Goal: Task Accomplishment & Management: Manage account settings

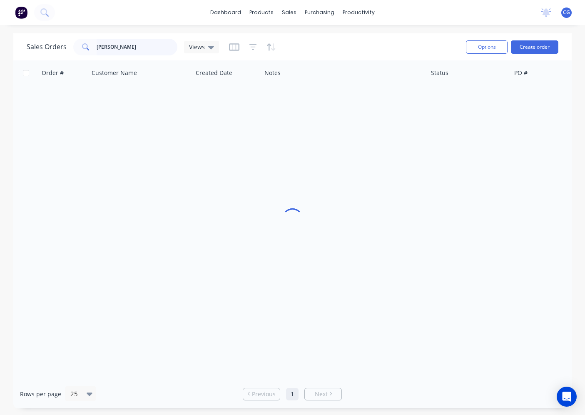
click at [131, 41] on input "[PERSON_NAME]" at bounding box center [137, 47] width 81 height 17
drag, startPoint x: 131, startPoint y: 41, endPoint x: 114, endPoint y: 311, distance: 270.5
click at [131, 40] on input "jess" at bounding box center [137, 47] width 81 height 17
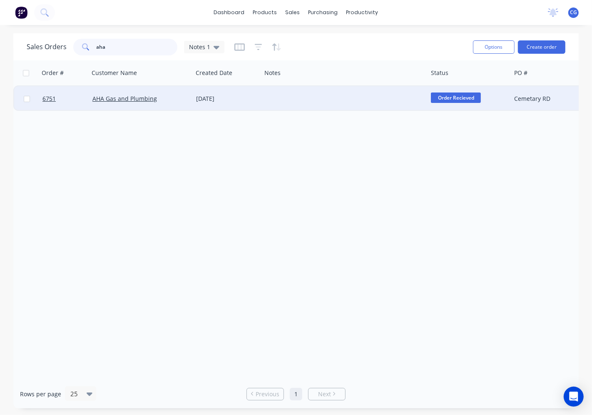
type input "aha"
click at [249, 95] on div "[DATE]" at bounding box center [227, 99] width 62 height 8
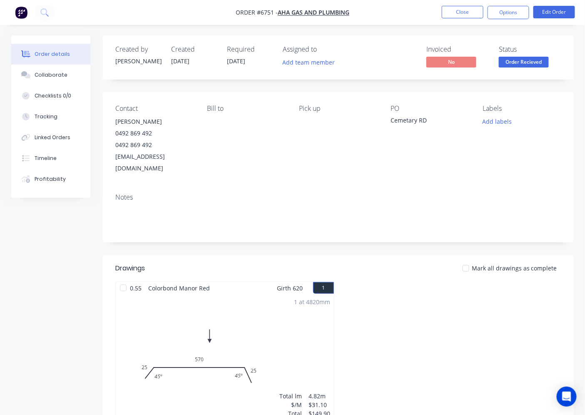
click at [539, 58] on span "Order Recieved" at bounding box center [524, 62] width 50 height 10
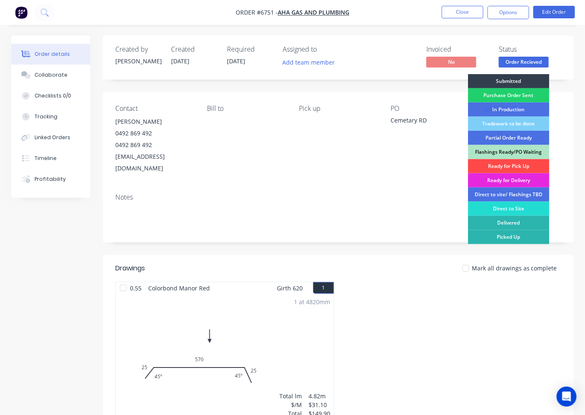
click at [513, 160] on div "Ready for Pick Up" at bounding box center [508, 166] width 81 height 14
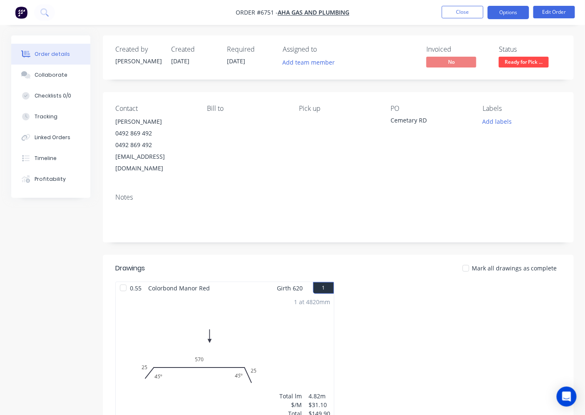
click at [519, 16] on button "Options" at bounding box center [509, 12] width 42 height 13
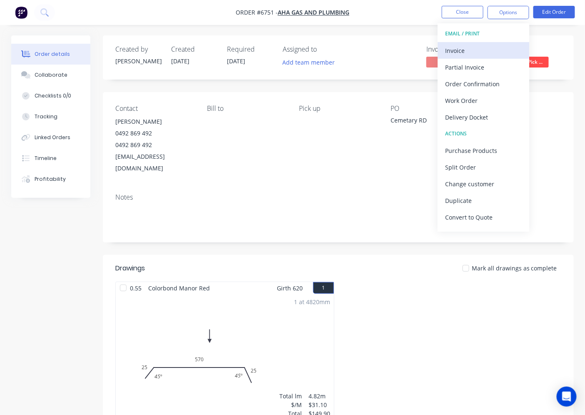
click at [464, 45] on div "Invoice" at bounding box center [483, 51] width 77 height 12
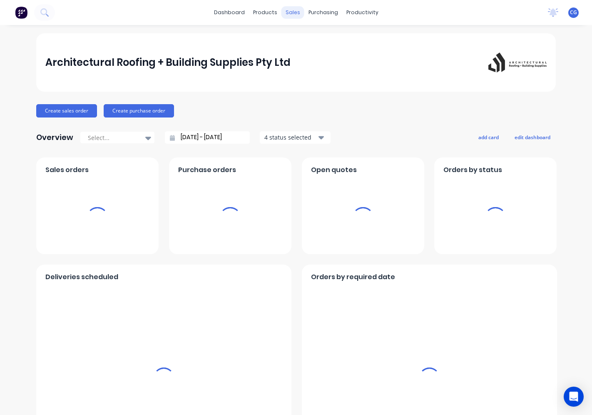
click at [290, 13] on div "sales" at bounding box center [293, 12] width 23 height 12
click at [299, 14] on div "sales" at bounding box center [293, 12] width 23 height 12
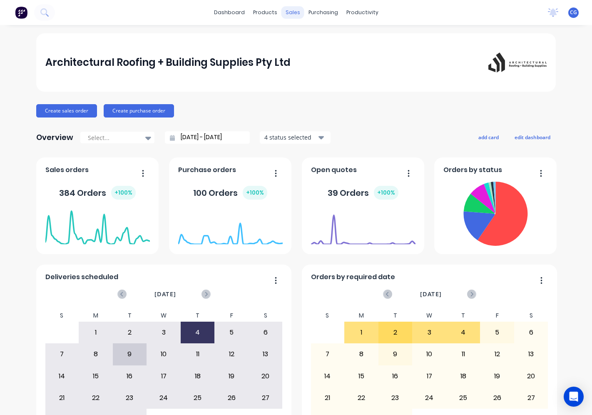
click at [295, 11] on div "sales" at bounding box center [293, 12] width 23 height 12
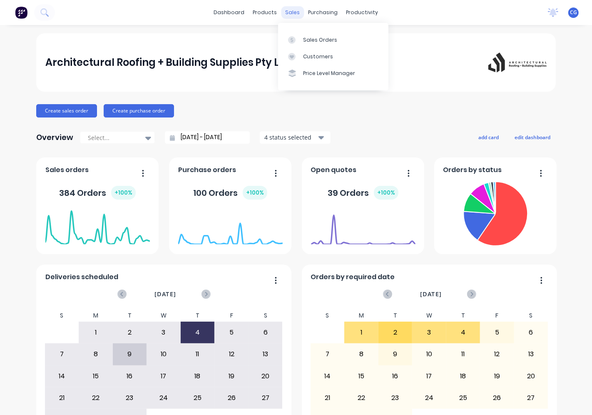
click at [289, 14] on div "sales" at bounding box center [293, 12] width 23 height 12
click at [305, 40] on div "Sales Orders" at bounding box center [320, 39] width 34 height 7
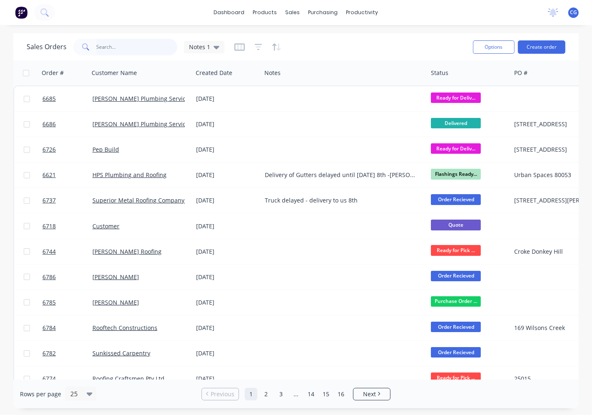
click at [116, 42] on input "text" at bounding box center [137, 47] width 81 height 17
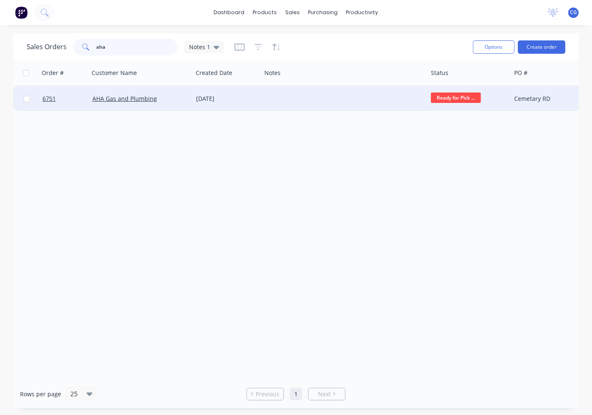
type input "aha"
click at [194, 97] on div "[DATE]" at bounding box center [227, 98] width 69 height 25
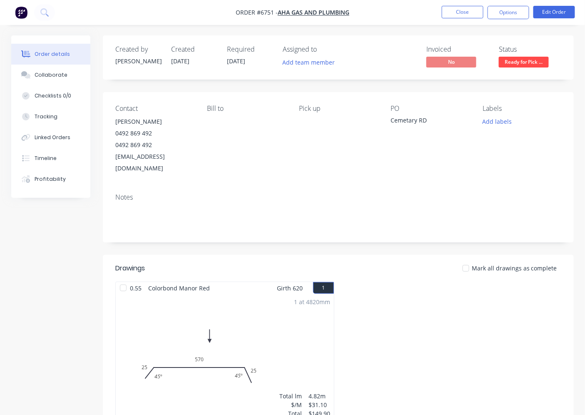
click at [514, 10] on button "Options" at bounding box center [509, 12] width 42 height 13
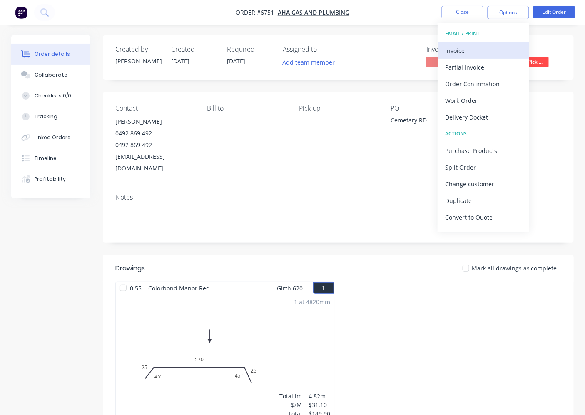
click at [501, 49] on div "Invoice" at bounding box center [483, 51] width 77 height 12
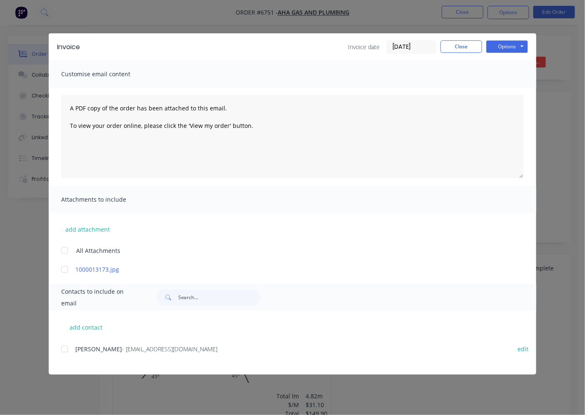
drag, startPoint x: 58, startPoint y: 338, endPoint x: 62, endPoint y: 349, distance: 11.6
click at [60, 342] on div "add contact [PERSON_NAME] - [PERSON_NAME][EMAIL_ADDRESS][DOMAIN_NAME] edit" at bounding box center [293, 343] width 488 height 64
drag, startPoint x: 63, startPoint y: 352, endPoint x: 142, endPoint y: 353, distance: 79.2
click at [62, 352] on div at bounding box center [64, 349] width 17 height 17
click at [511, 50] on button "Options" at bounding box center [508, 46] width 42 height 12
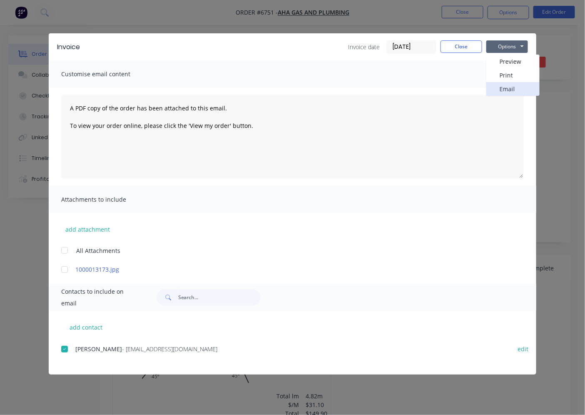
click at [501, 90] on button "Email" at bounding box center [513, 89] width 53 height 14
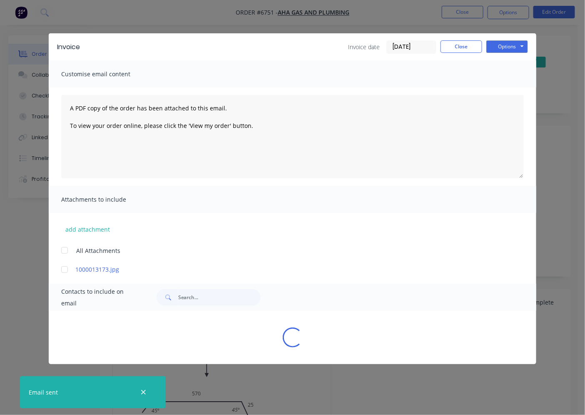
click at [564, 300] on div "Invoice Invoice date [DATE] Close Options Preview Print Email Customise email c…" at bounding box center [292, 207] width 585 height 415
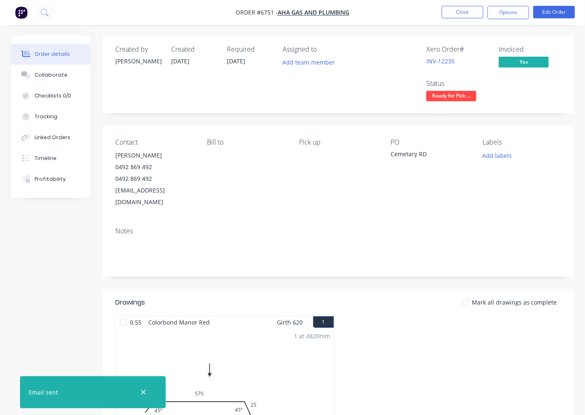
click at [474, 294] on div at bounding box center [466, 302] width 17 height 17
